Goal: Subscribe to service/newsletter

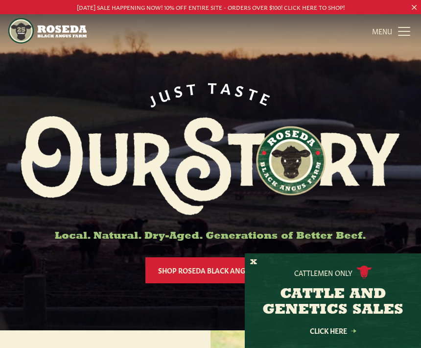
click at [255, 259] on button "X" at bounding box center [253, 262] width 7 height 10
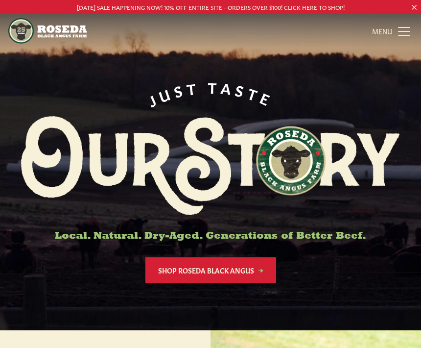
click at [401, 33] on link "MENU CLOSE" at bounding box center [392, 31] width 41 height 20
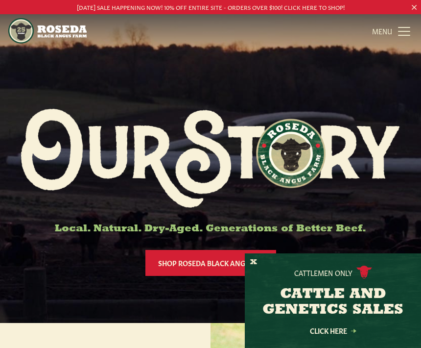
scroll to position [2, 0]
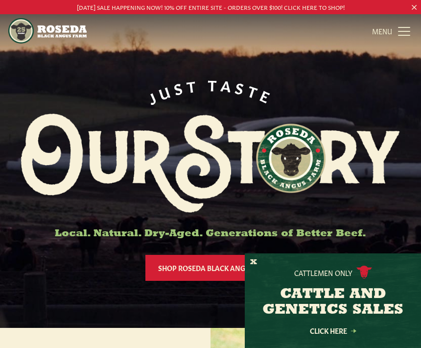
click at [256, 268] on button "X" at bounding box center [253, 262] width 7 height 10
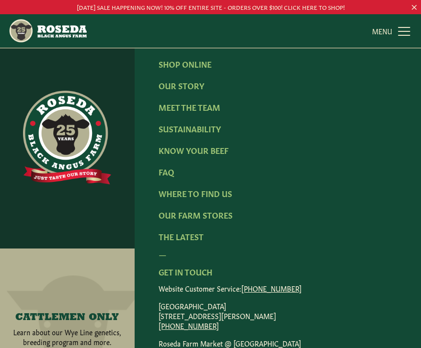
scroll to position [1231, 0]
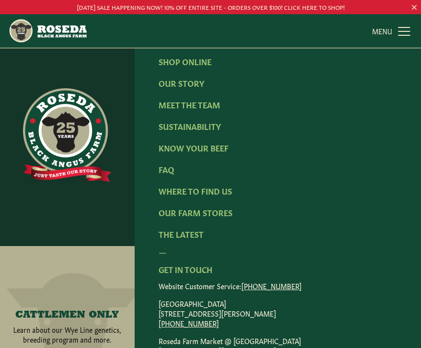
click at [215, 196] on link "Where To Find Us" at bounding box center [195, 190] width 73 height 11
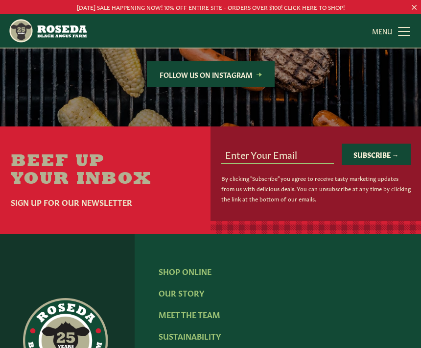
scroll to position [1109, 0]
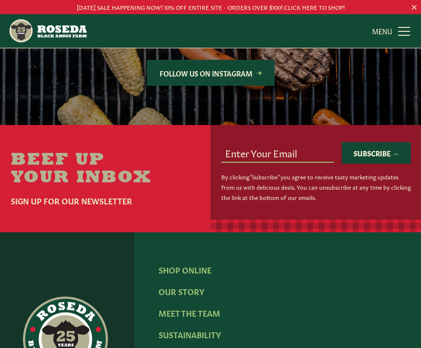
click at [276, 152] on input "email" at bounding box center [277, 152] width 113 height 19
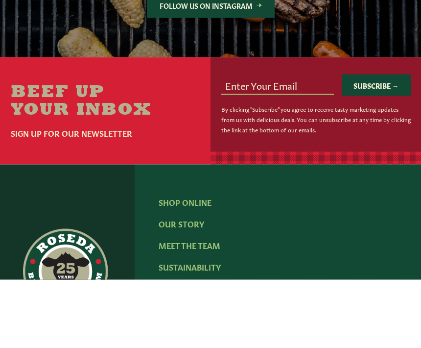
type input "krstarr@comcast.net"
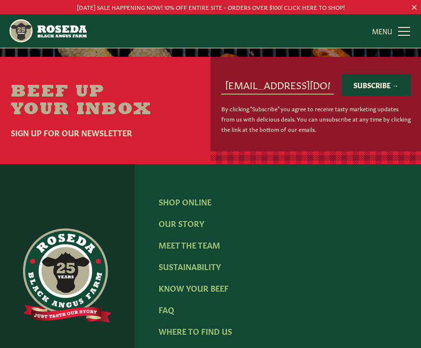
click at [383, 87] on button "Subscribe →" at bounding box center [376, 85] width 69 height 22
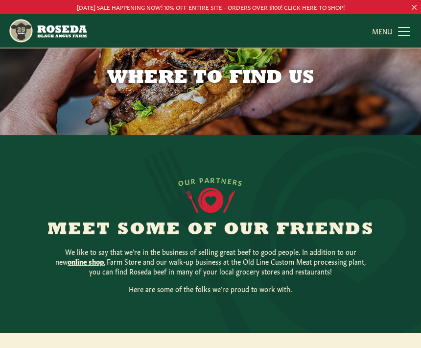
scroll to position [0, 0]
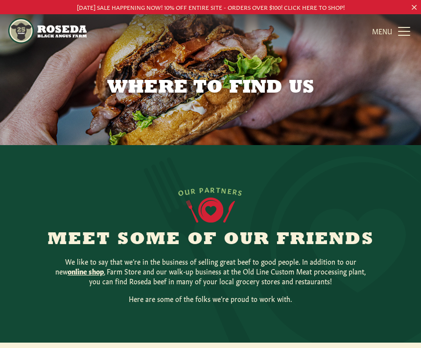
click at [403, 33] on link "MENU CLOSE" at bounding box center [392, 31] width 41 height 20
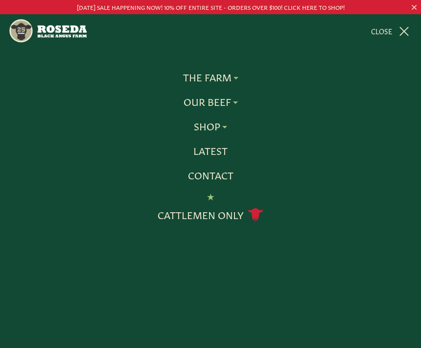
click at [335, 5] on p "[DATE] SALE HAPPENING NOW! 10% OFF ENTIRE SITE - ORDERS OVER $100! CLICK HERE T…" at bounding box center [210, 7] width 379 height 10
